Goal: Task Accomplishment & Management: Complete application form

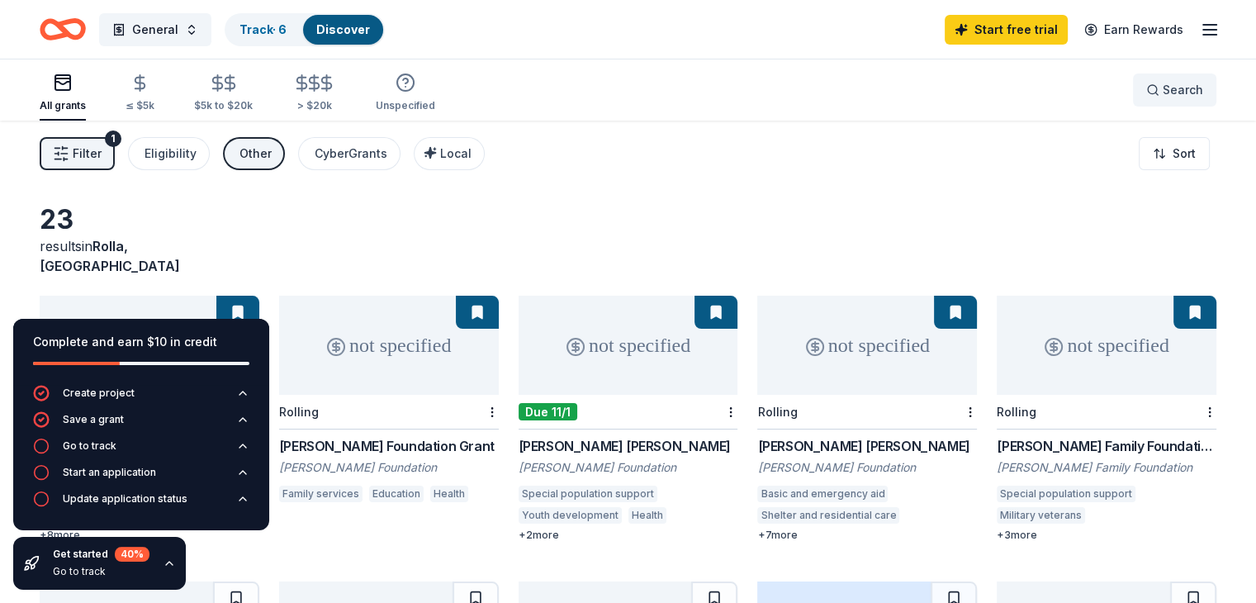
click at [1133, 78] on button "Search" at bounding box center [1174, 89] width 83 height 33
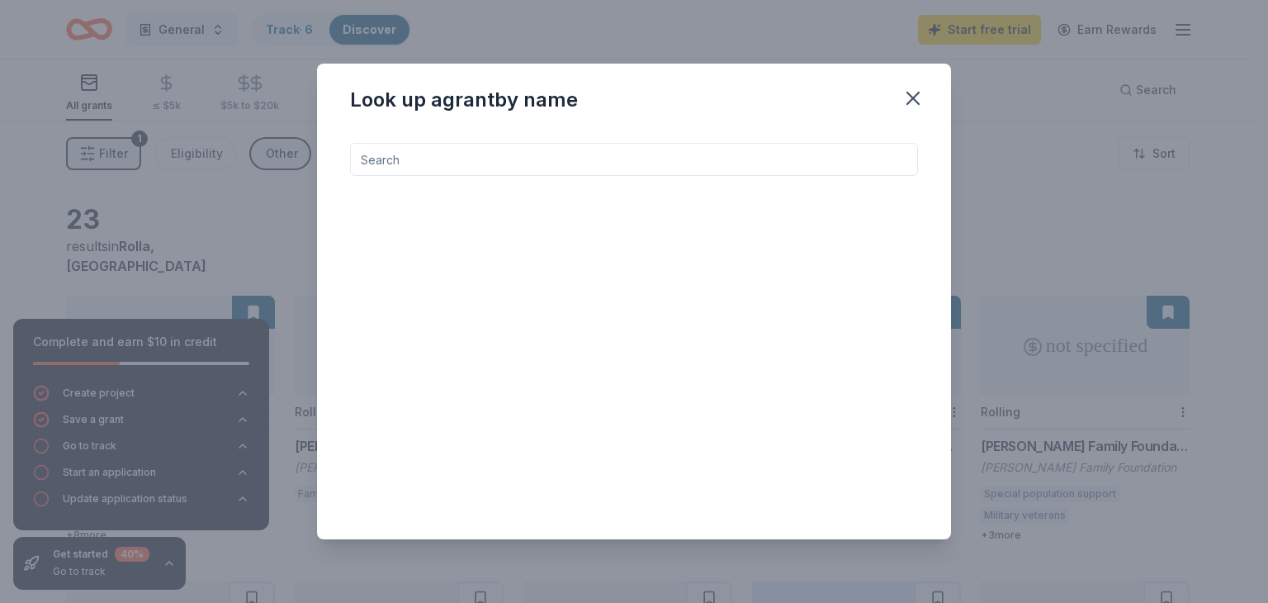
click at [641, 155] on input at bounding box center [634, 159] width 568 height 33
type input "the walker found"
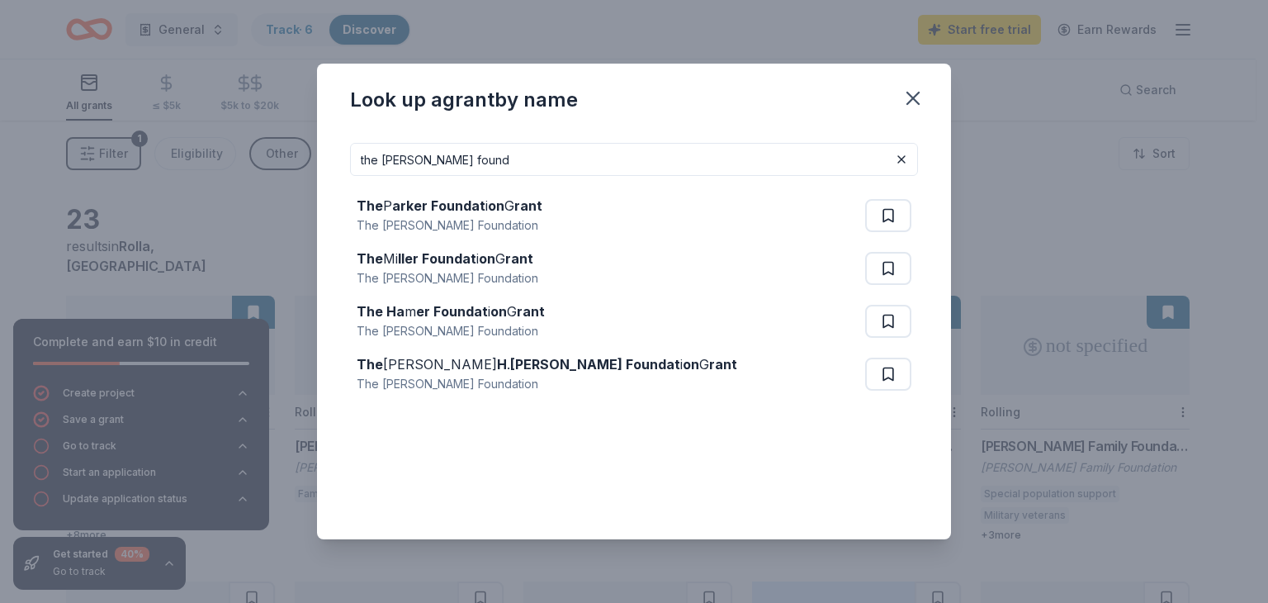
click at [509, 156] on input "the walker found" at bounding box center [634, 159] width 568 height 33
click at [896, 158] on button at bounding box center [902, 159] width 20 height 20
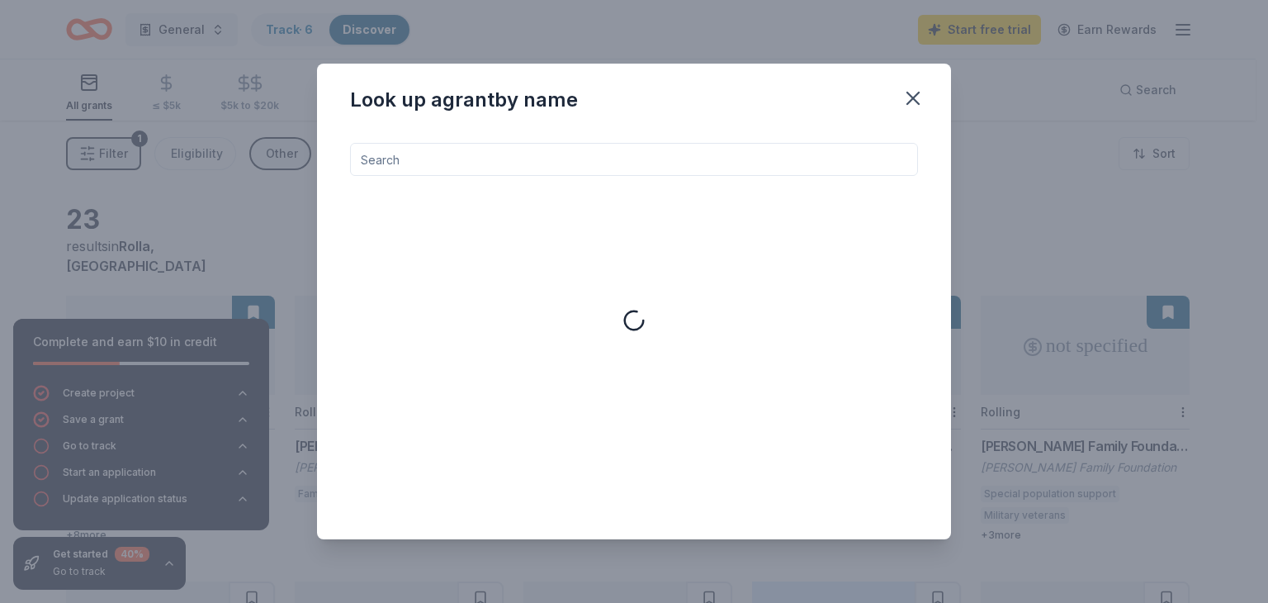
click at [748, 159] on input at bounding box center [634, 159] width 568 height 33
type input "walker charit"
click at [509, 153] on input "walker charit" at bounding box center [634, 159] width 568 height 33
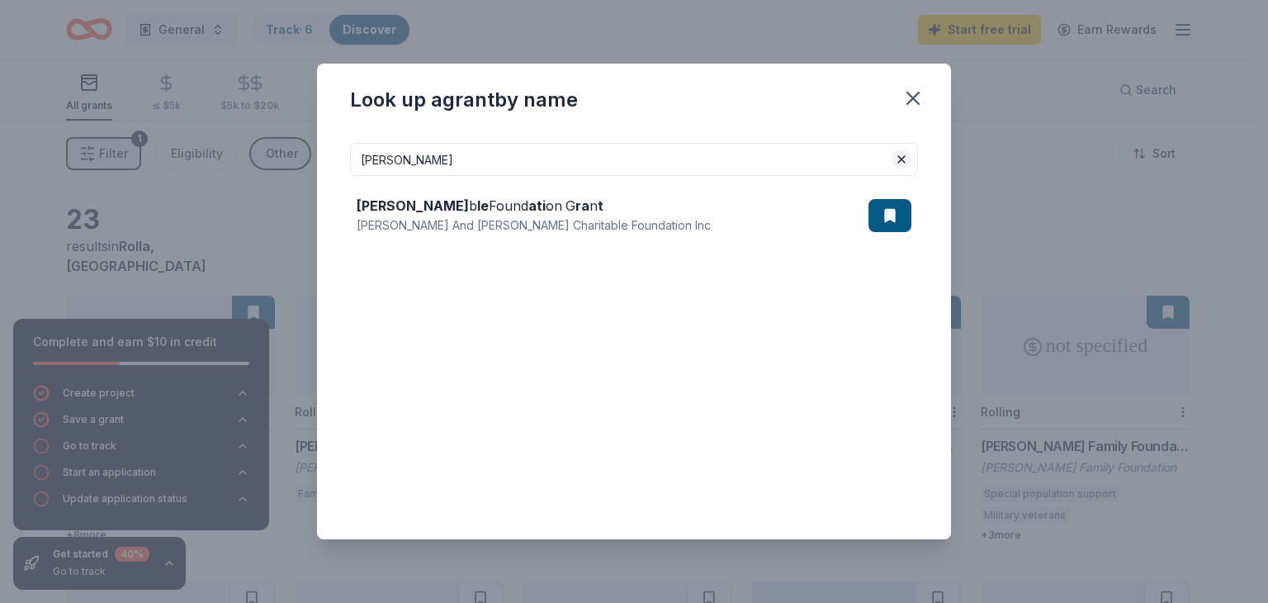
click at [898, 162] on button at bounding box center [902, 159] width 20 height 20
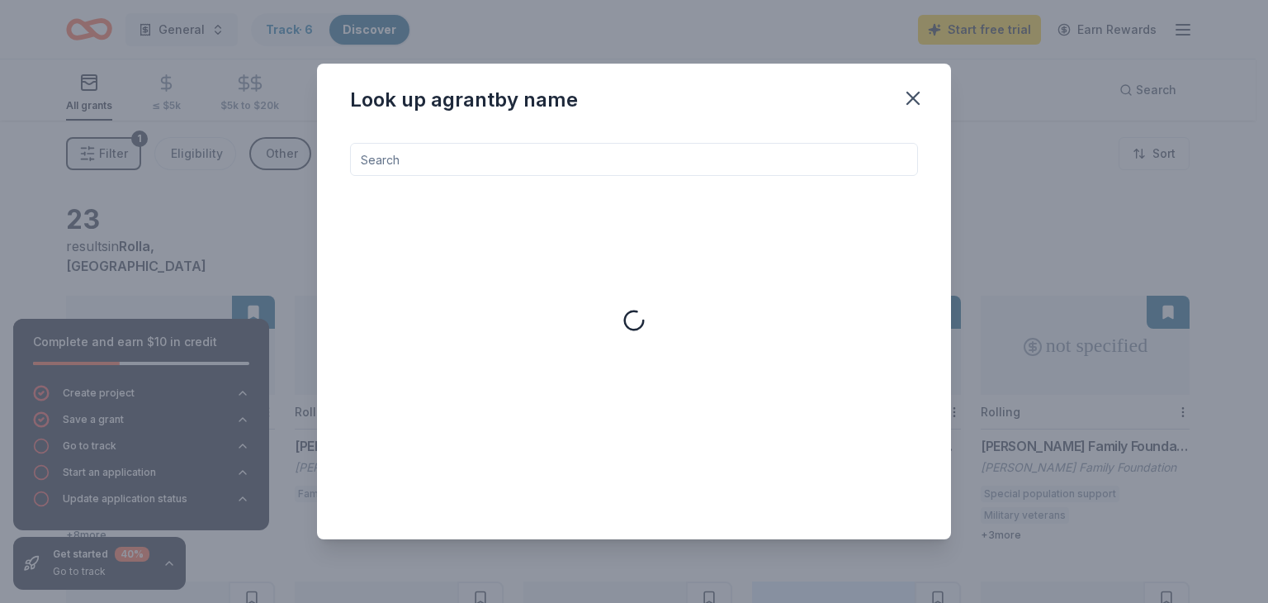
click at [793, 154] on input at bounding box center [634, 159] width 568 height 33
type input "walker charit"
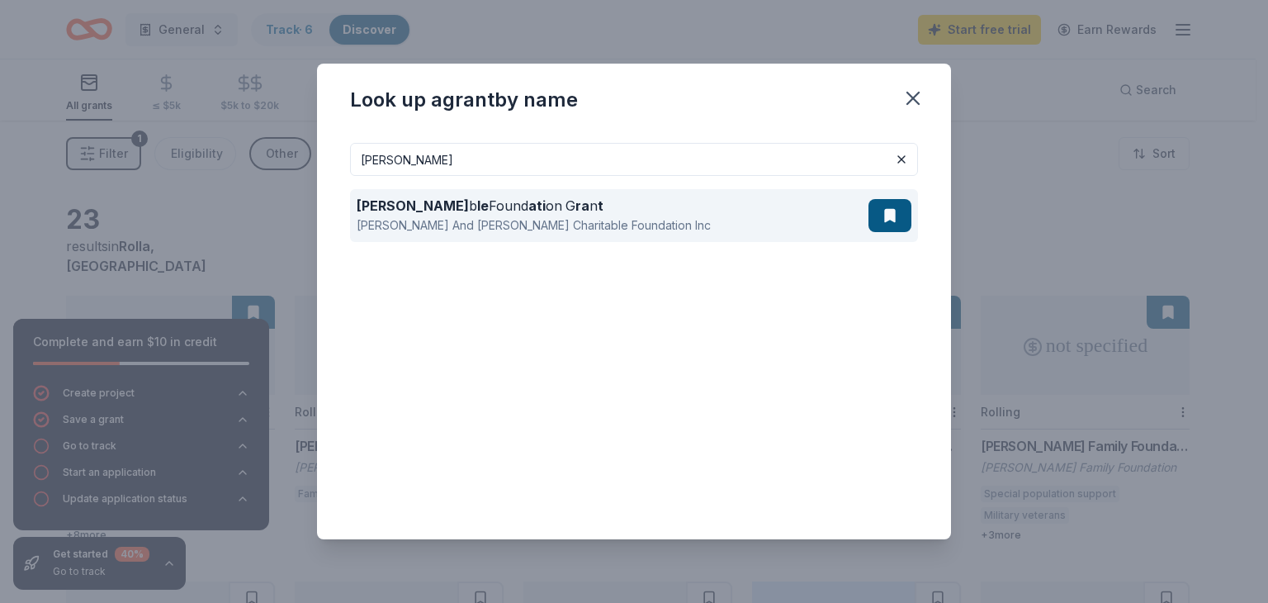
click at [489, 211] on div "Walker Charita b le Found ati on G ra n t" at bounding box center [534, 206] width 354 height 20
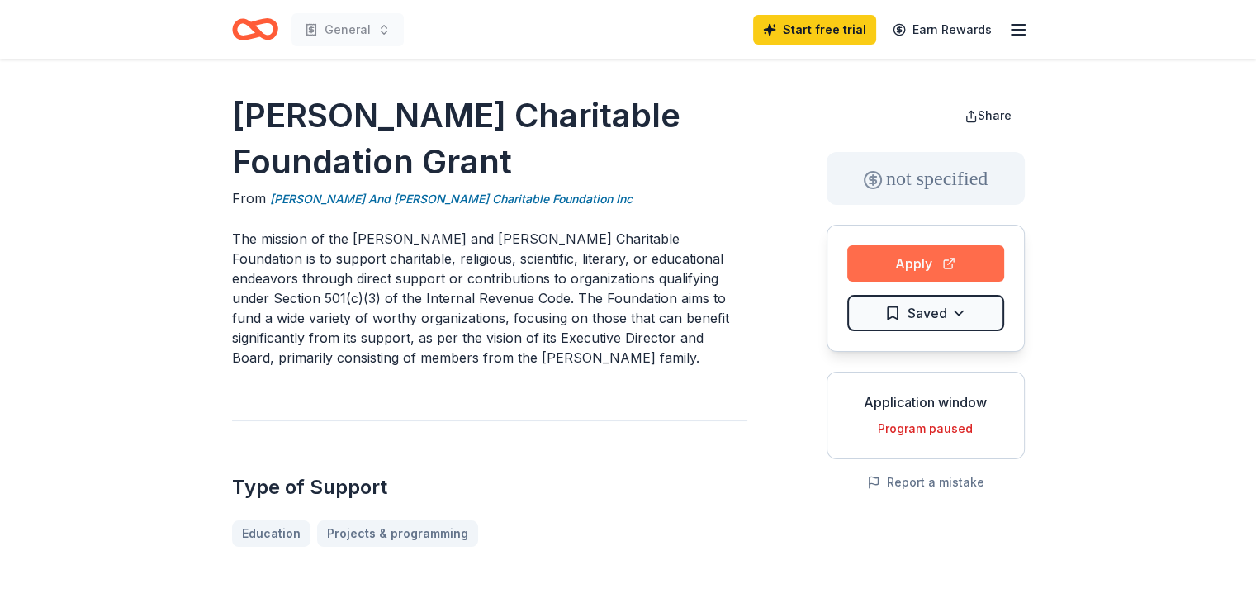
click at [956, 254] on button "Apply" at bounding box center [925, 263] width 157 height 36
click at [357, 181] on h1 "[PERSON_NAME] Charitable Foundation Grant" at bounding box center [489, 138] width 515 height 92
drag, startPoint x: 241, startPoint y: 115, endPoint x: 515, endPoint y: 113, distance: 274.2
click at [502, 118] on h1 "[PERSON_NAME] Charitable Foundation Grant" at bounding box center [489, 138] width 515 height 92
drag, startPoint x: 692, startPoint y: 116, endPoint x: 381, endPoint y: 102, distance: 311.7
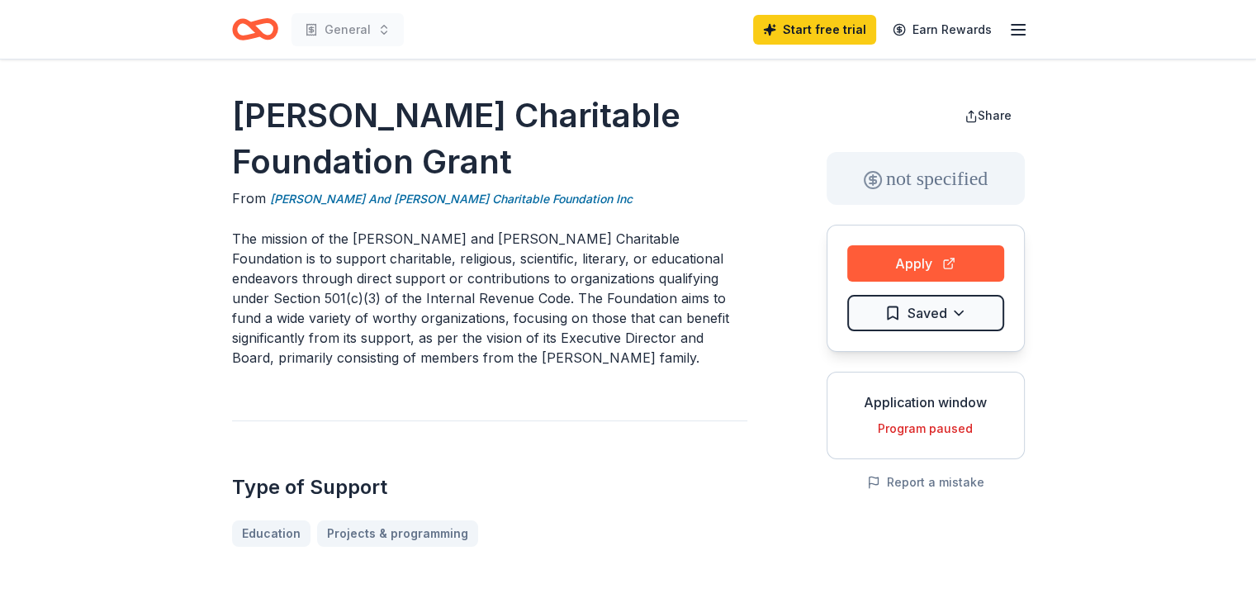
click at [381, 102] on h1 "[PERSON_NAME] Charitable Foundation Grant" at bounding box center [489, 138] width 515 height 92
